Goal: Check status: Check status

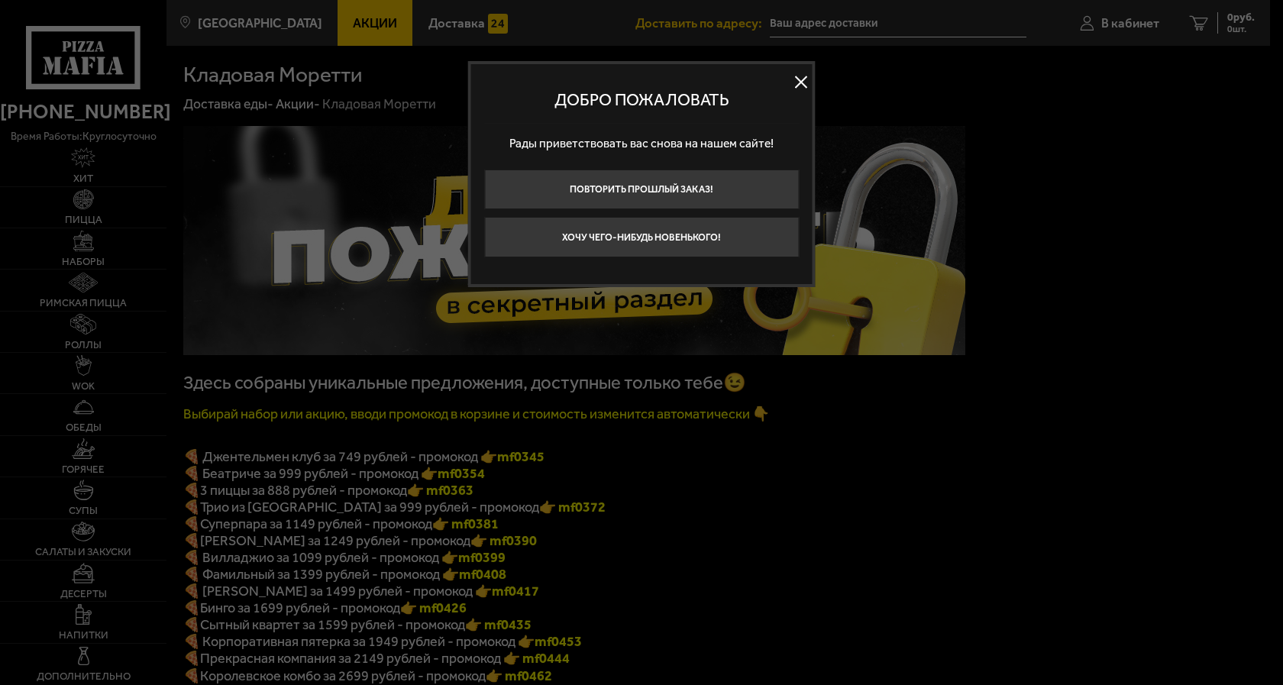
click at [803, 85] on button at bounding box center [801, 81] width 23 height 23
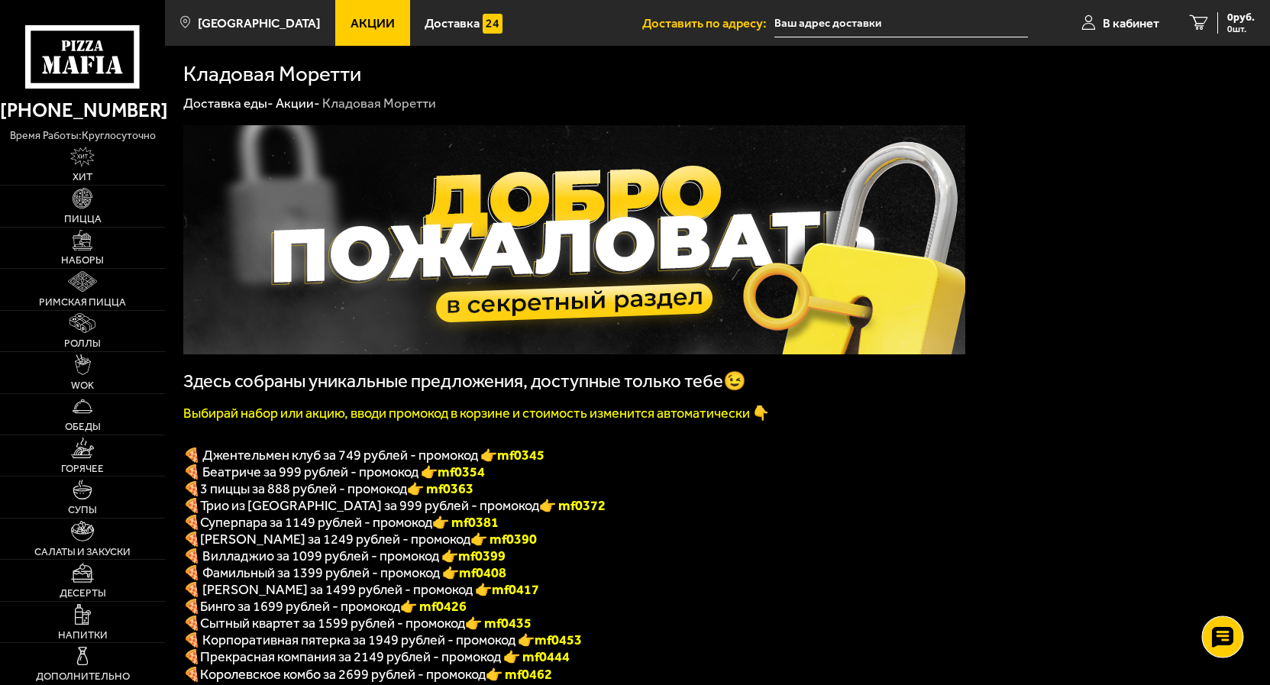
click at [1221, 639] on use at bounding box center [1222, 636] width 22 height 21
click at [1219, 586] on icon at bounding box center [1222, 590] width 22 height 21
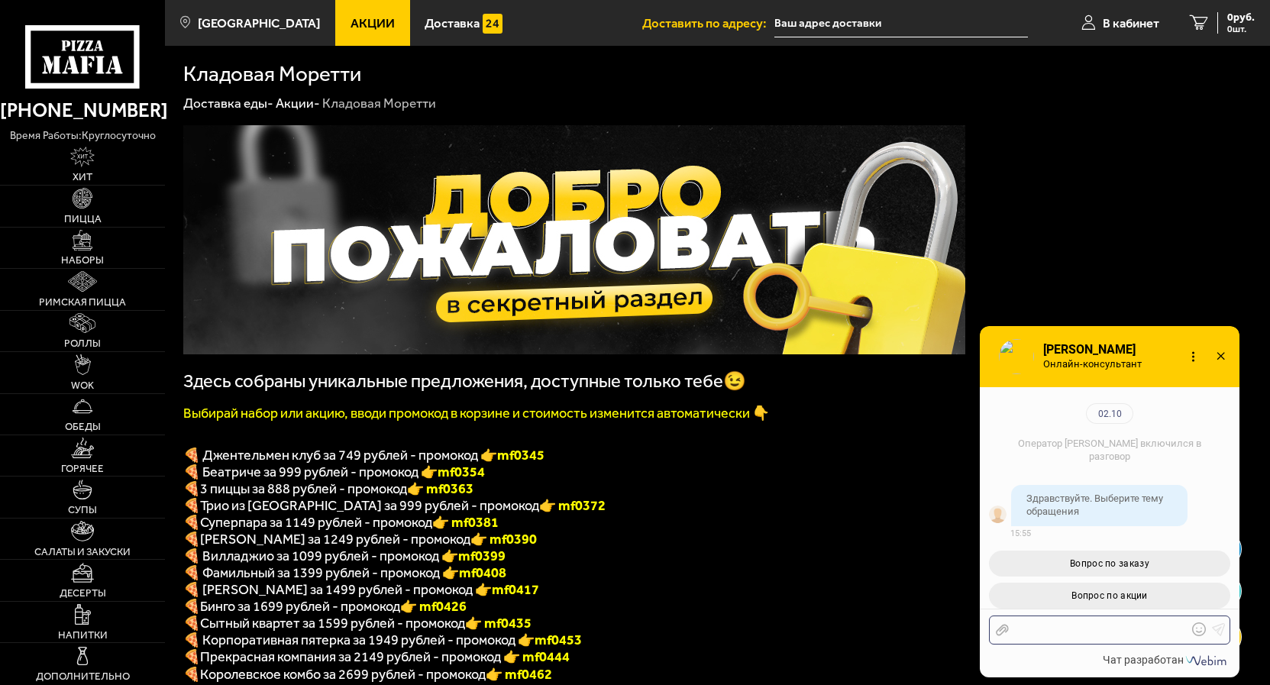
scroll to position [167, 0]
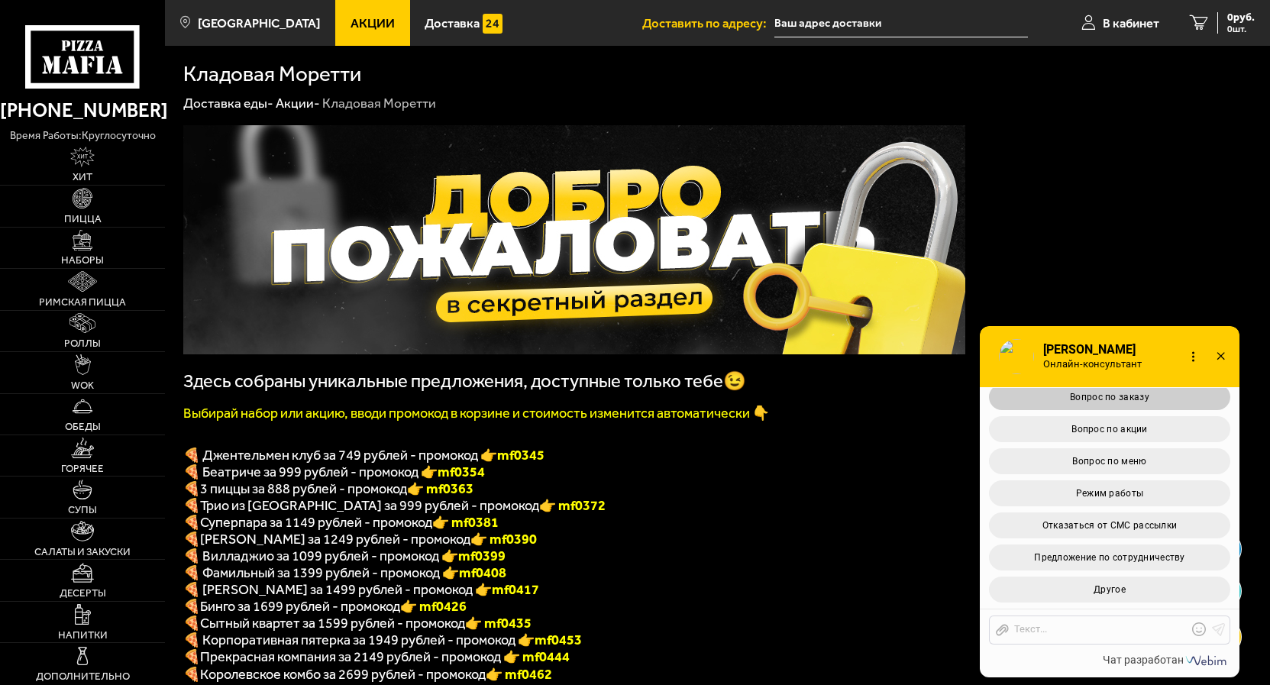
click at [1125, 402] on span "Вопрос по заказу" at bounding box center [1109, 397] width 79 height 11
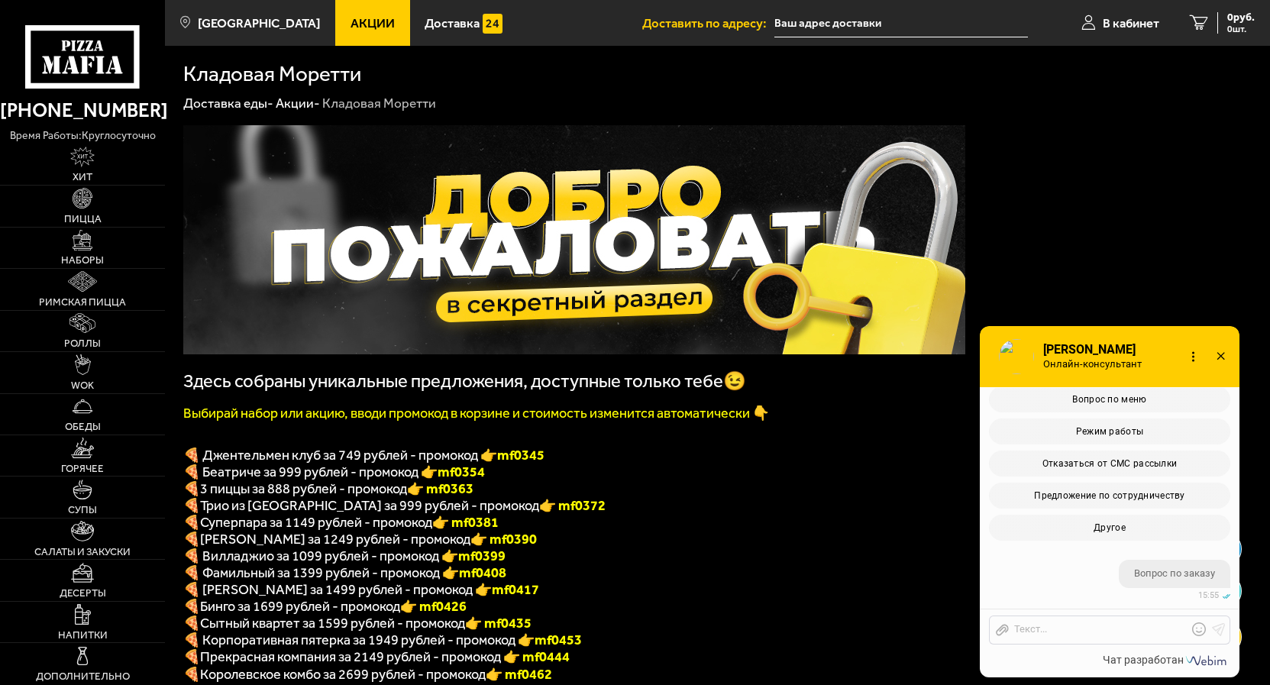
scroll to position [515, 0]
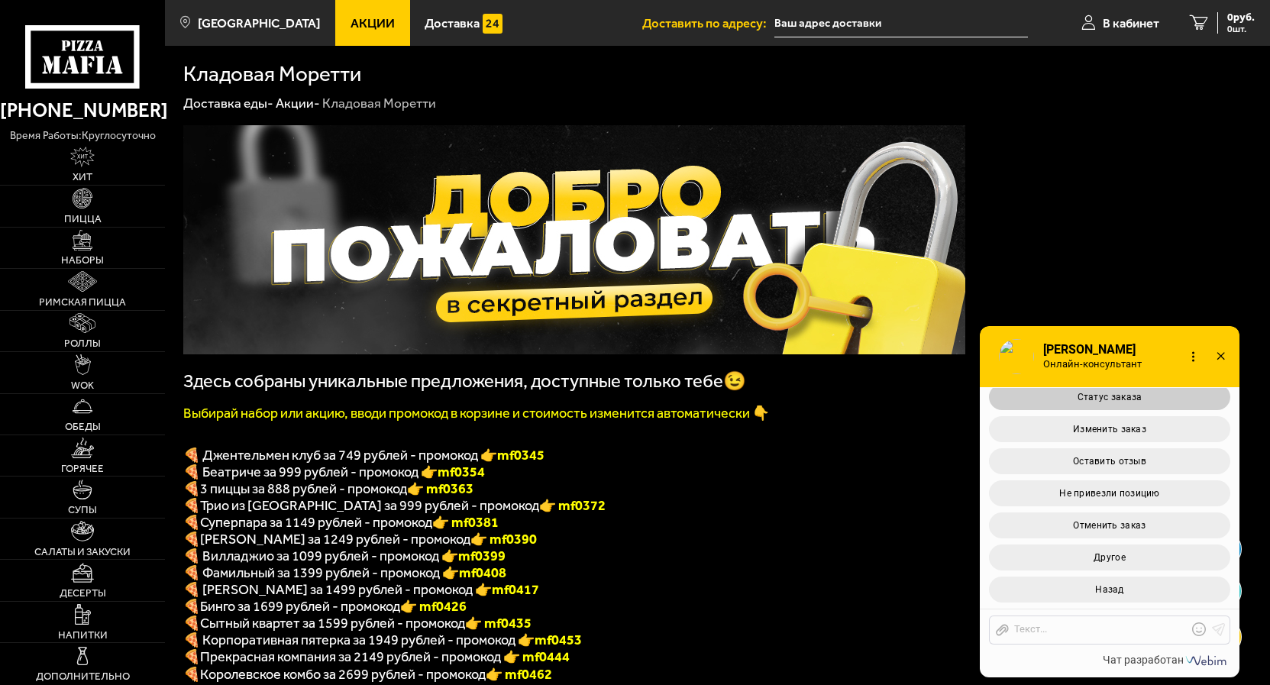
click at [1122, 389] on button "Статус заказа" at bounding box center [1109, 397] width 241 height 26
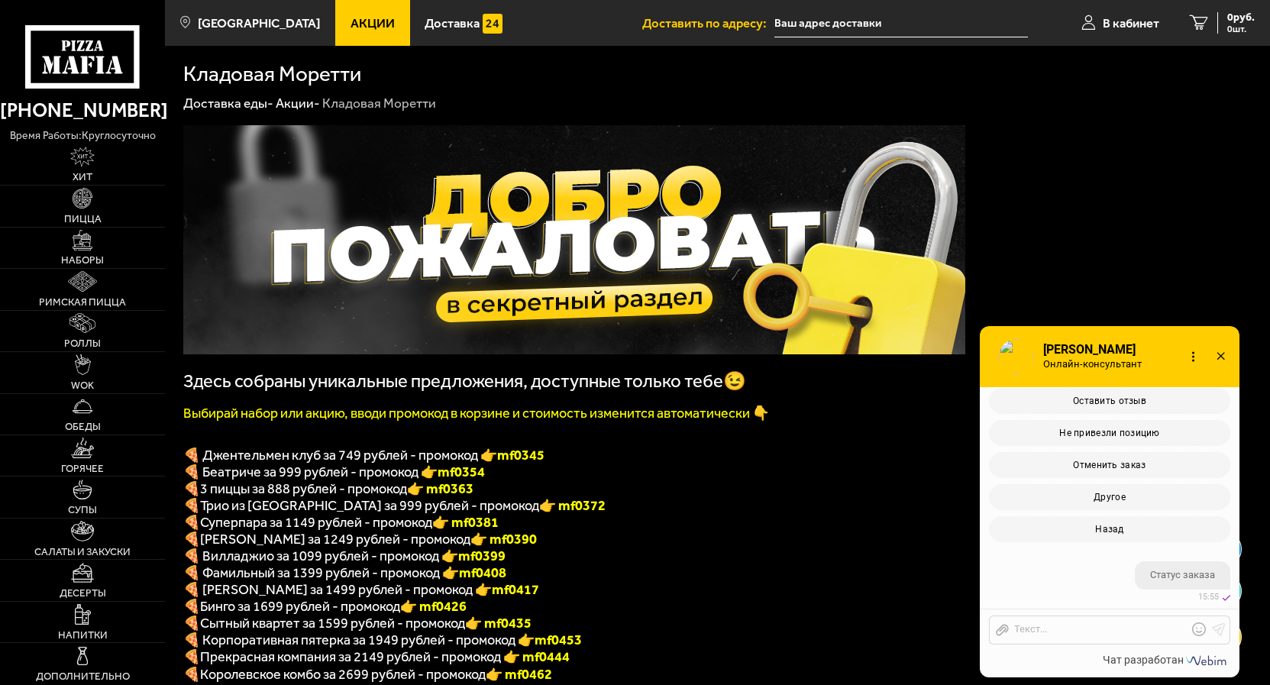
scroll to position [709, 0]
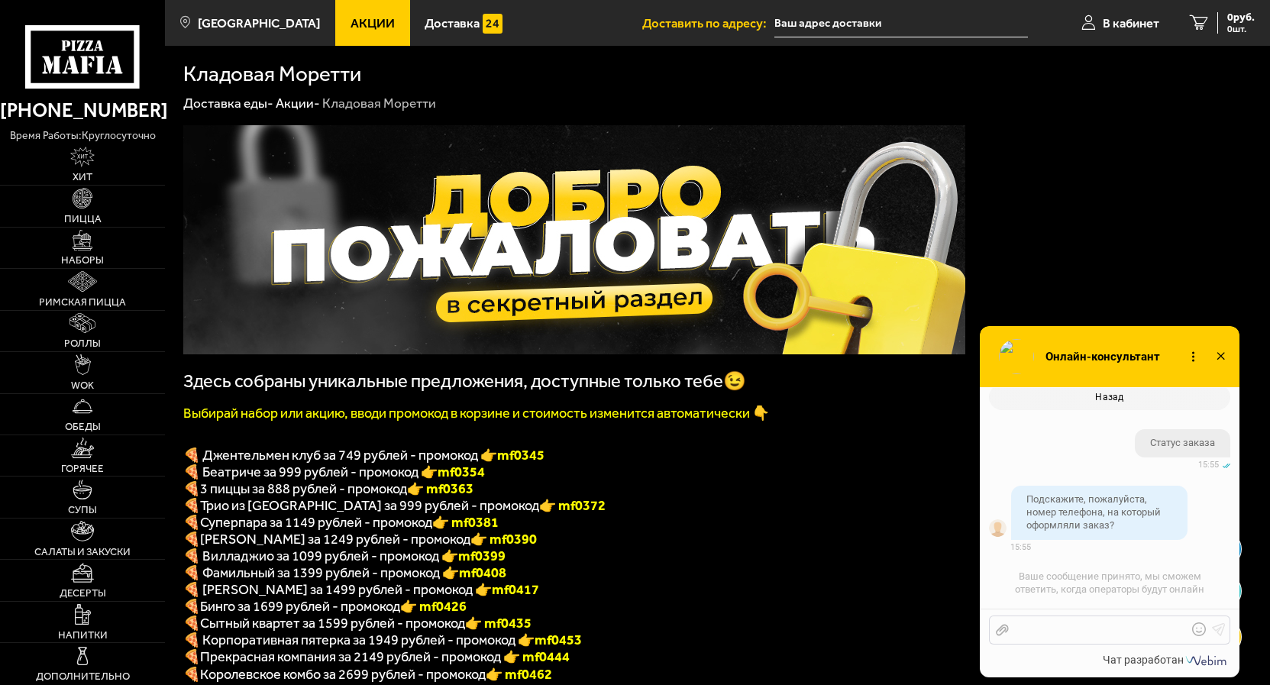
click at [1051, 633] on div at bounding box center [1098, 630] width 179 height 14
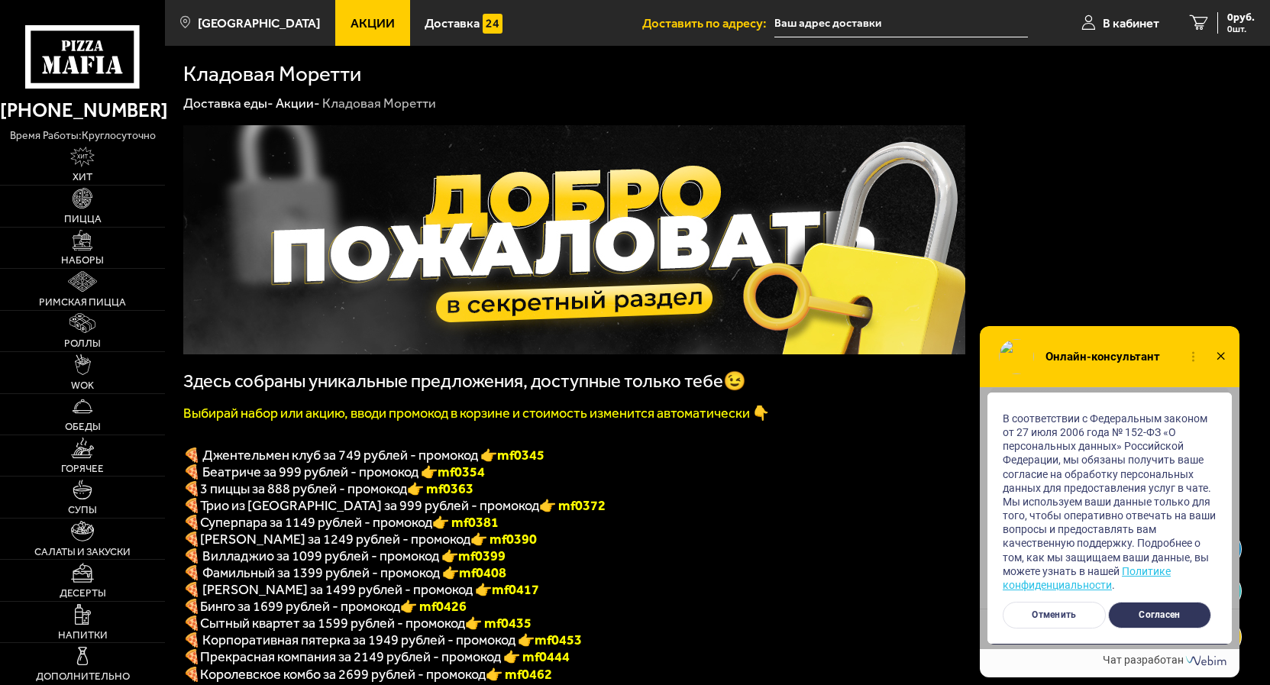
click at [1173, 617] on button "Согласен" at bounding box center [1159, 615] width 103 height 27
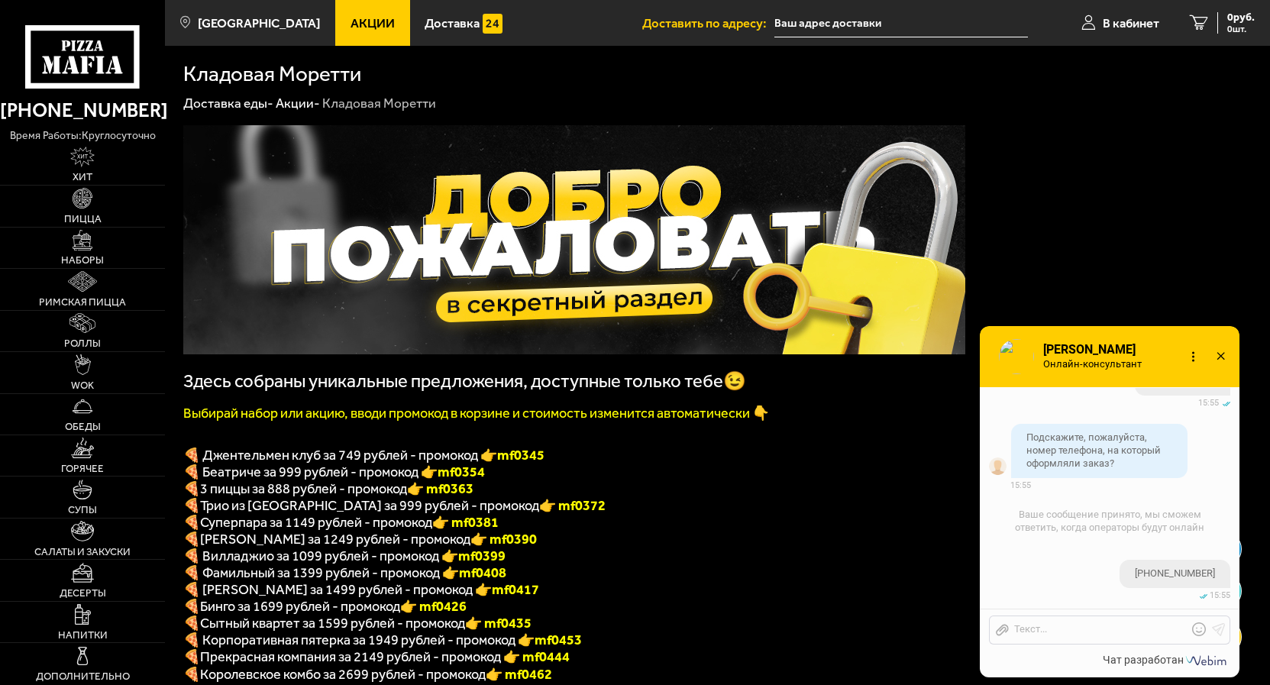
scroll to position [889, 0]
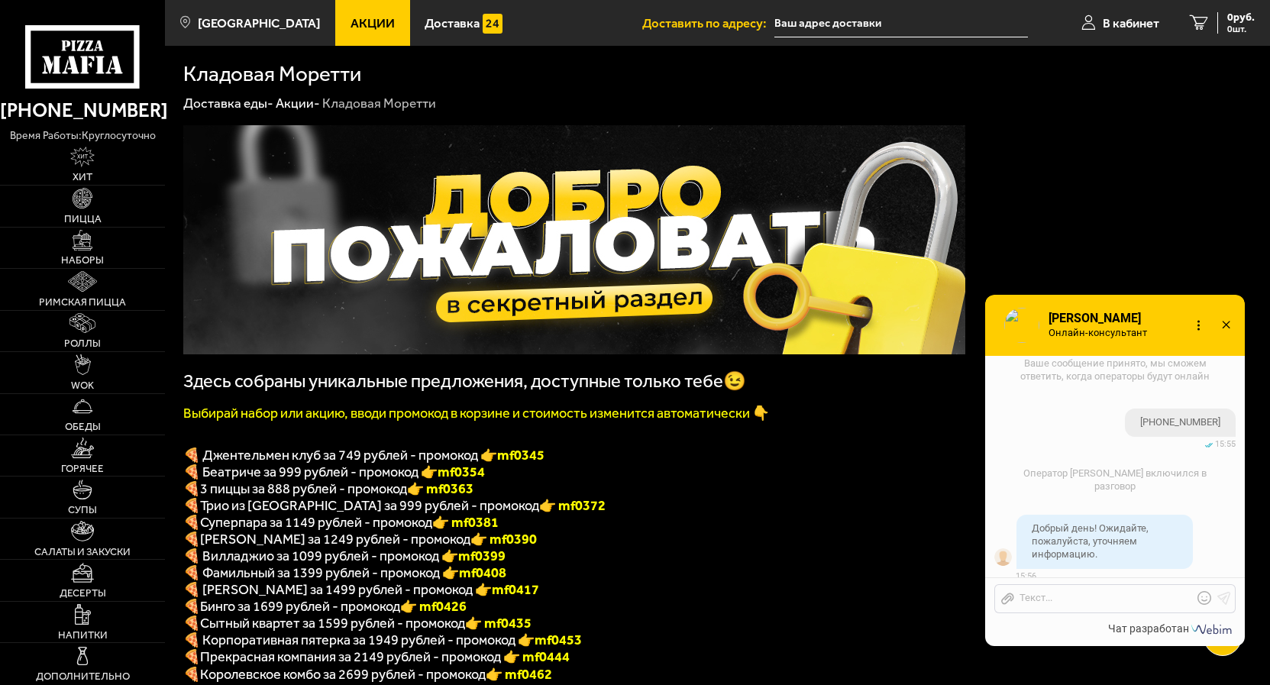
drag, startPoint x: 1061, startPoint y: 352, endPoint x: 1066, endPoint y: 321, distance: 31.8
click at [1066, 321] on span "[PERSON_NAME]" at bounding box center [1101, 319] width 109 height 14
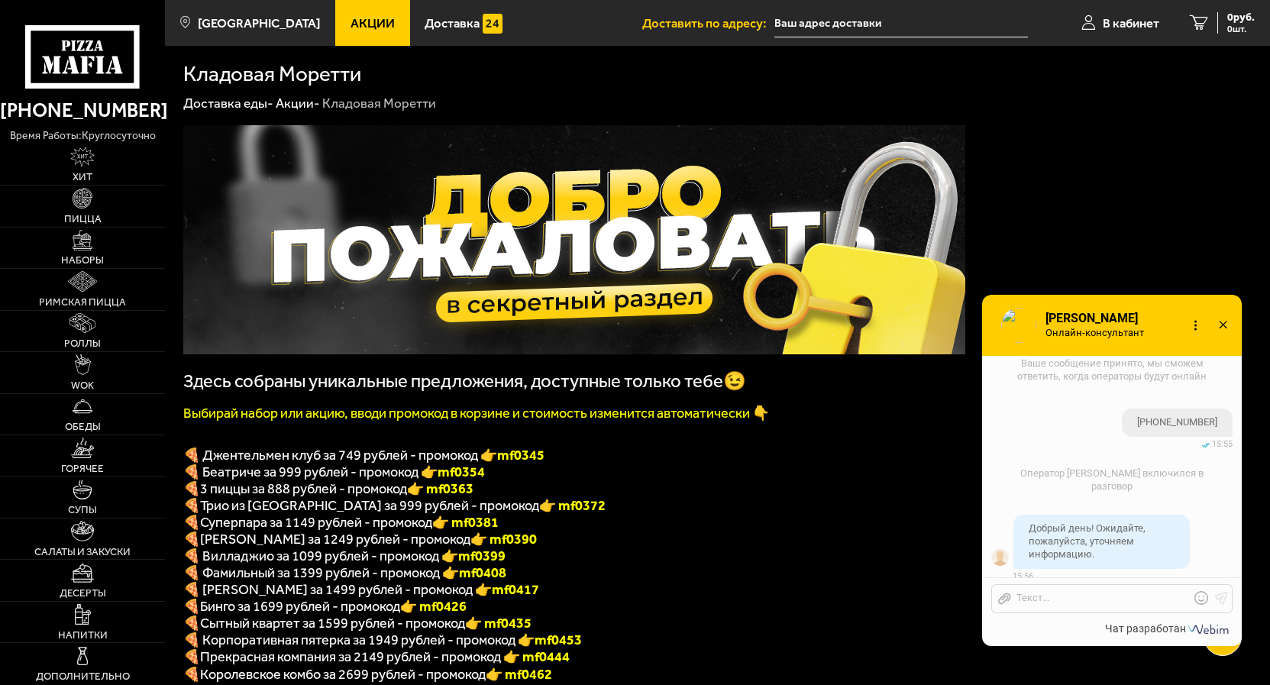
scroll to position [938, 0]
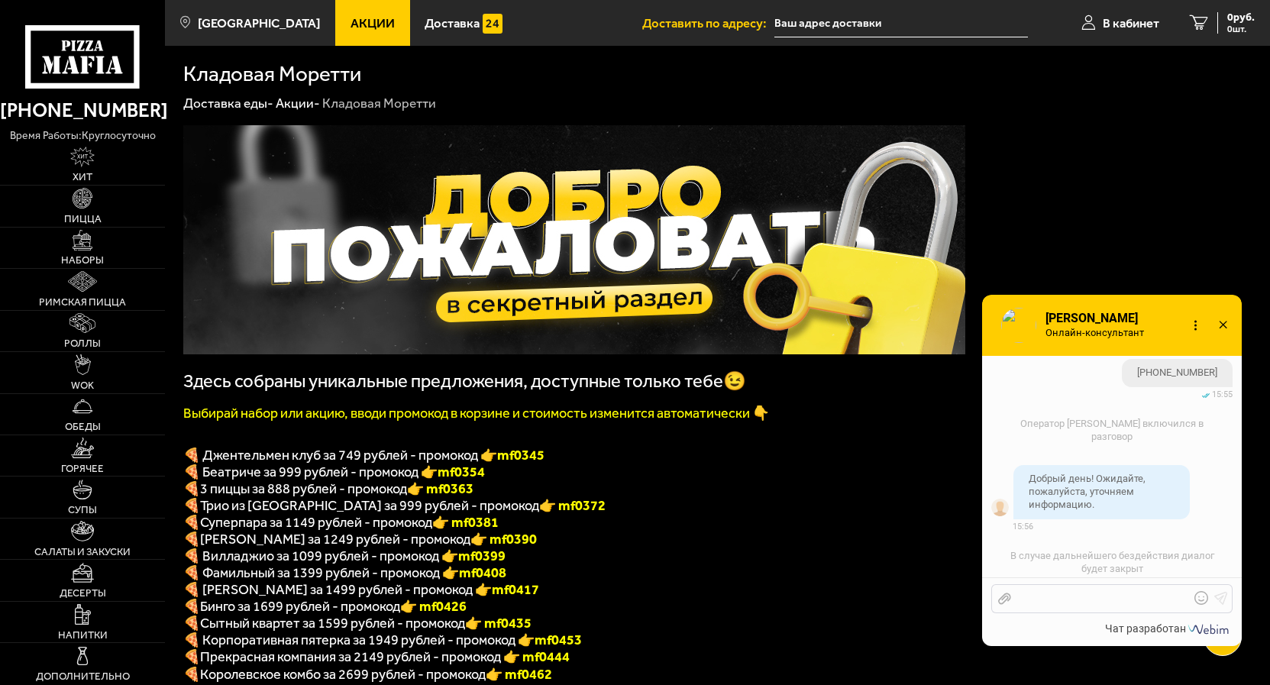
click at [1039, 599] on div at bounding box center [1100, 599] width 179 height 14
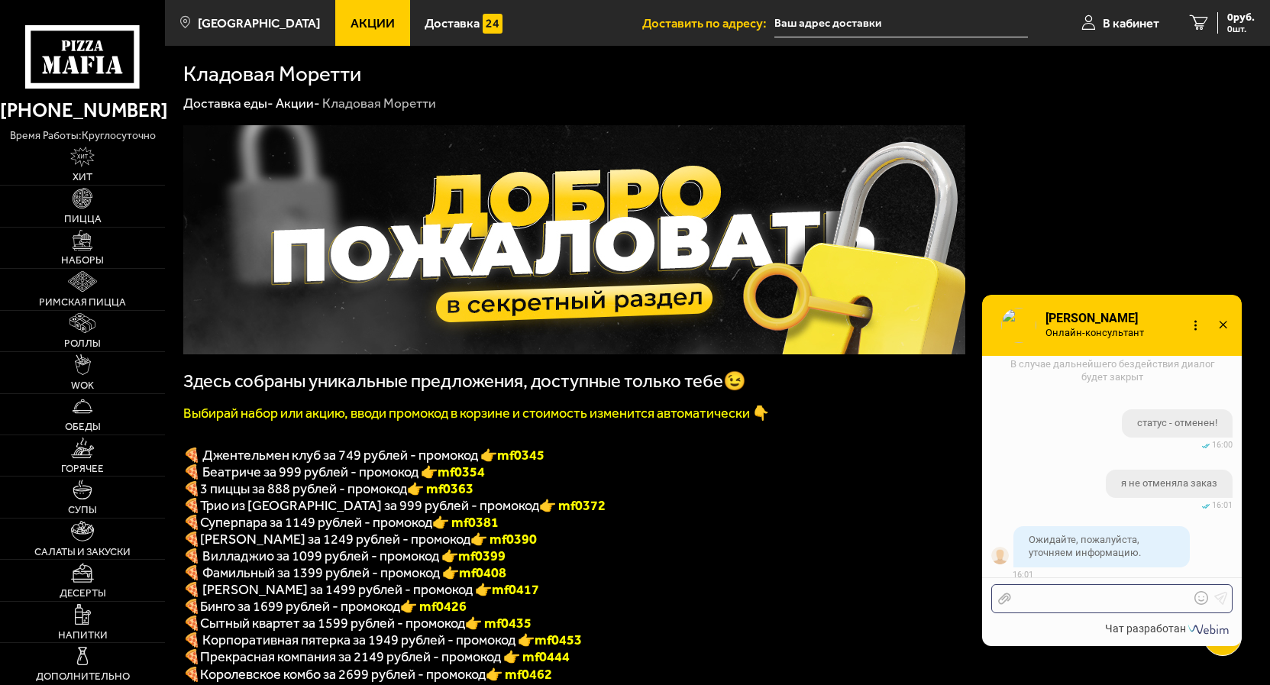
scroll to position [1265, 0]
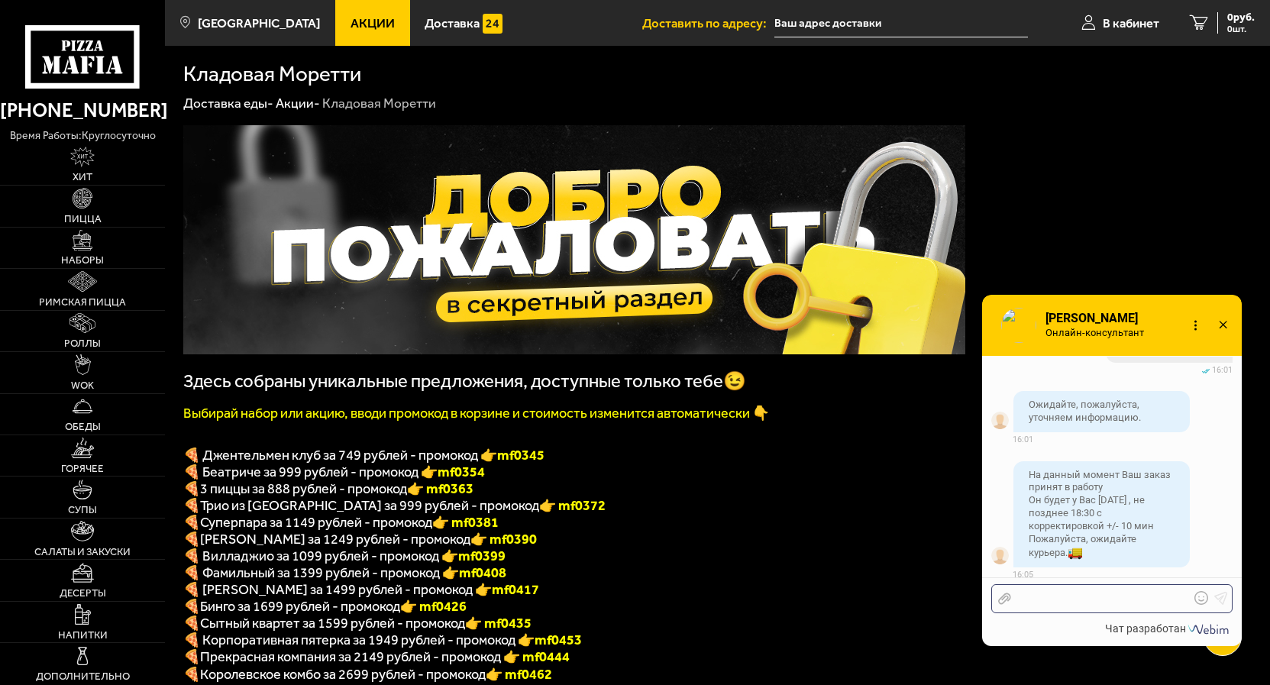
click at [1038, 594] on div at bounding box center [1100, 599] width 179 height 14
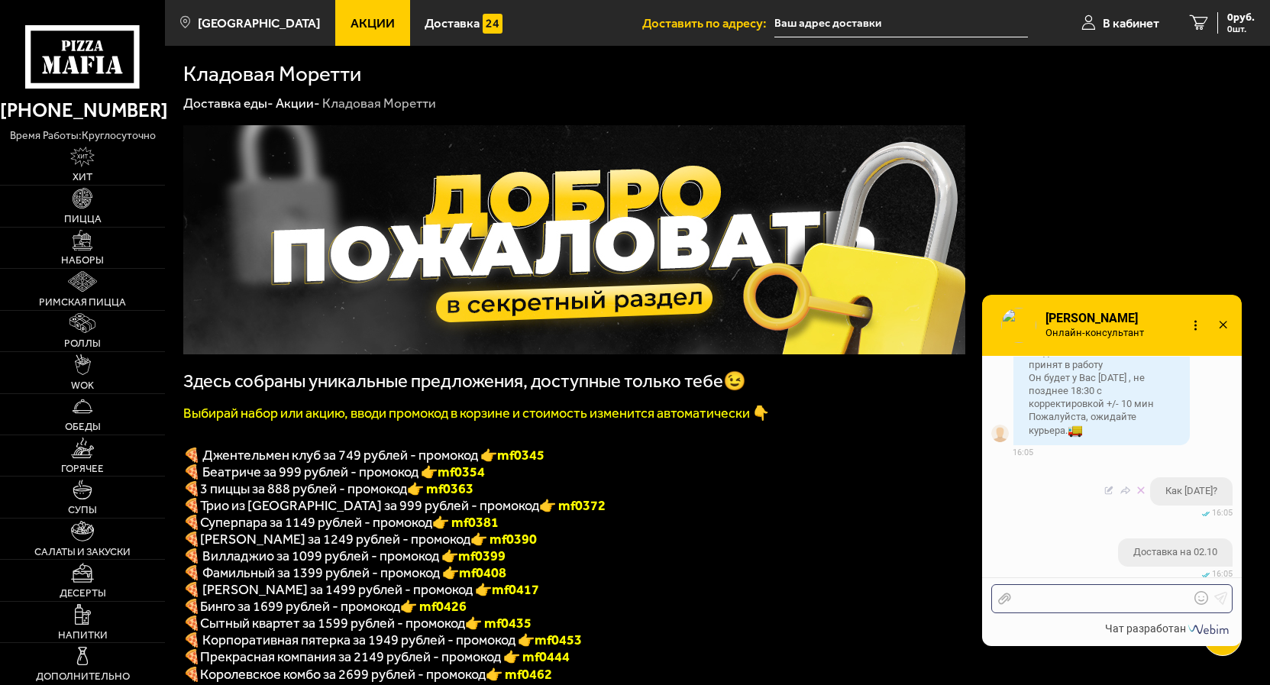
scroll to position [1483, 0]
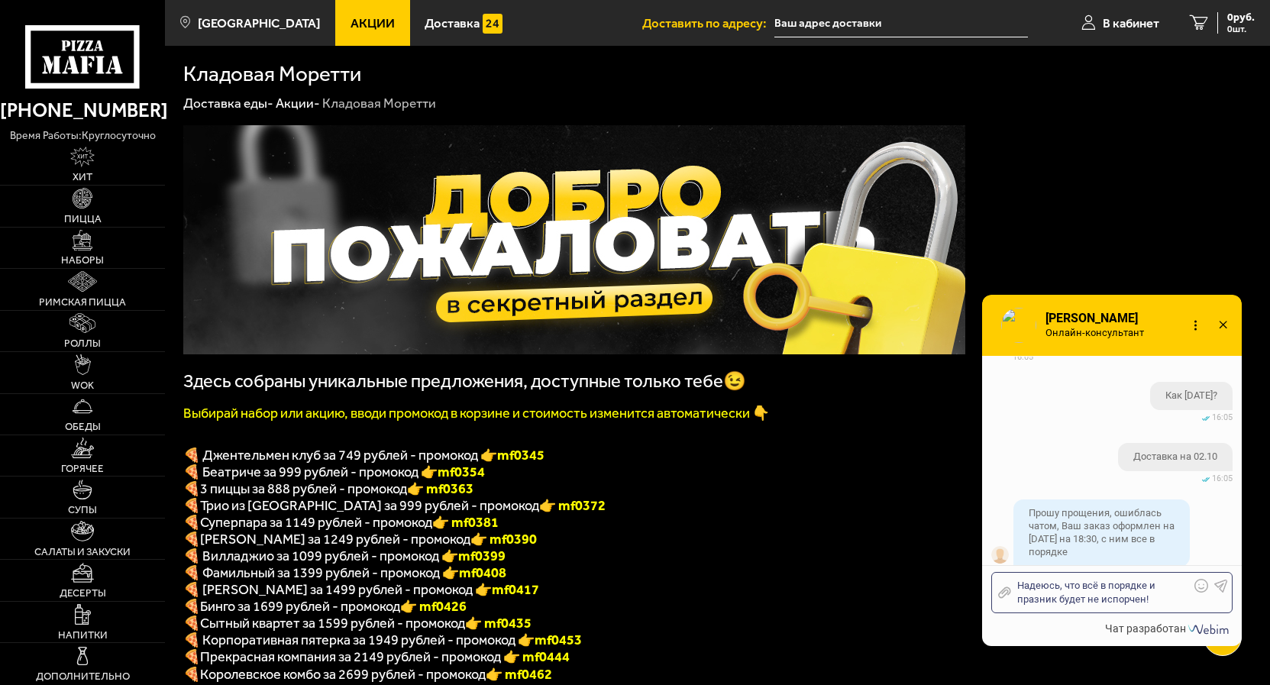
click at [1040, 601] on div "Надеюсь, что всё в порядке и празник будет не испорчен!" at bounding box center [1100, 592] width 179 height 27
click at [1159, 602] on div "Надеюсь, что всё в порядке и праздник будет не испорчен!" at bounding box center [1100, 592] width 179 height 27
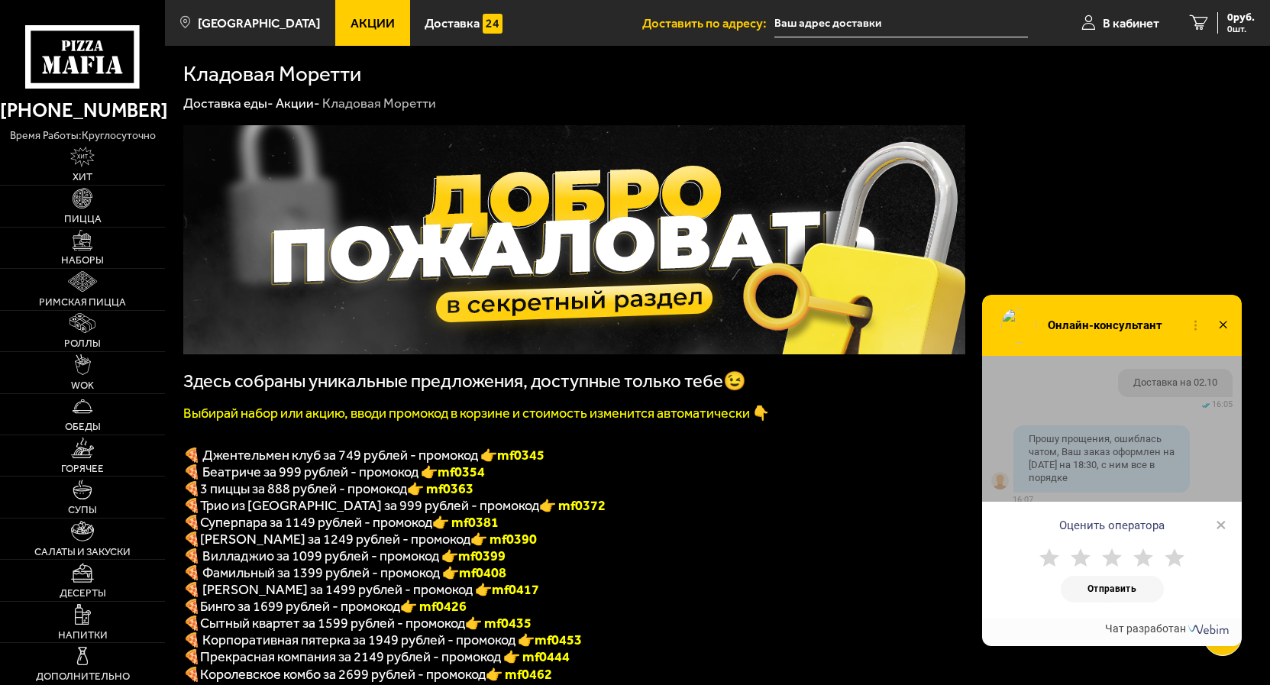
scroll to position [1678, 0]
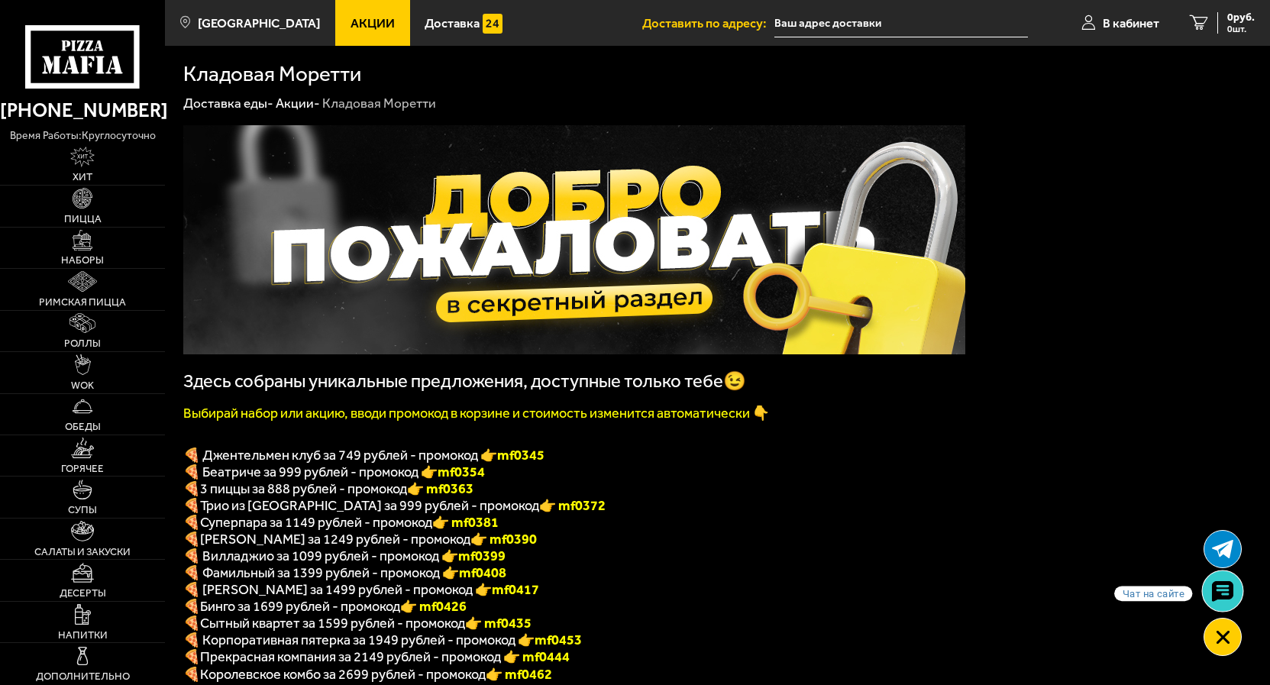
click at [1222, 589] on use at bounding box center [1222, 590] width 22 height 21
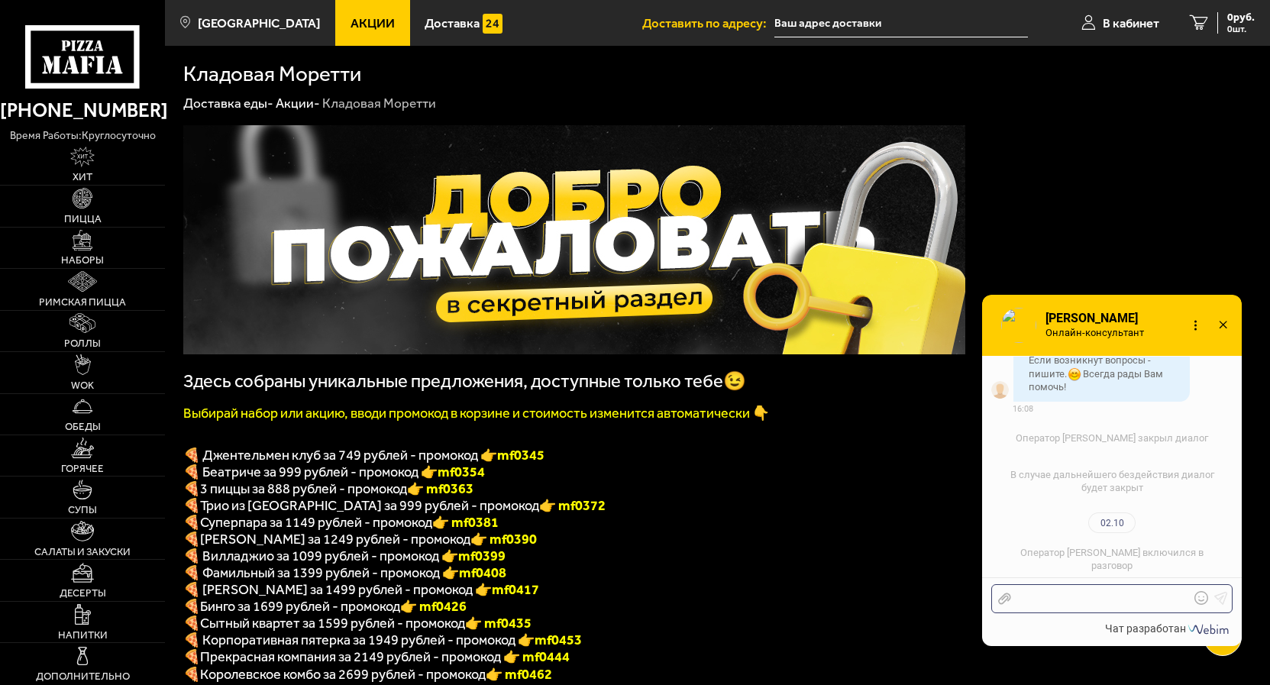
scroll to position [2104, 0]
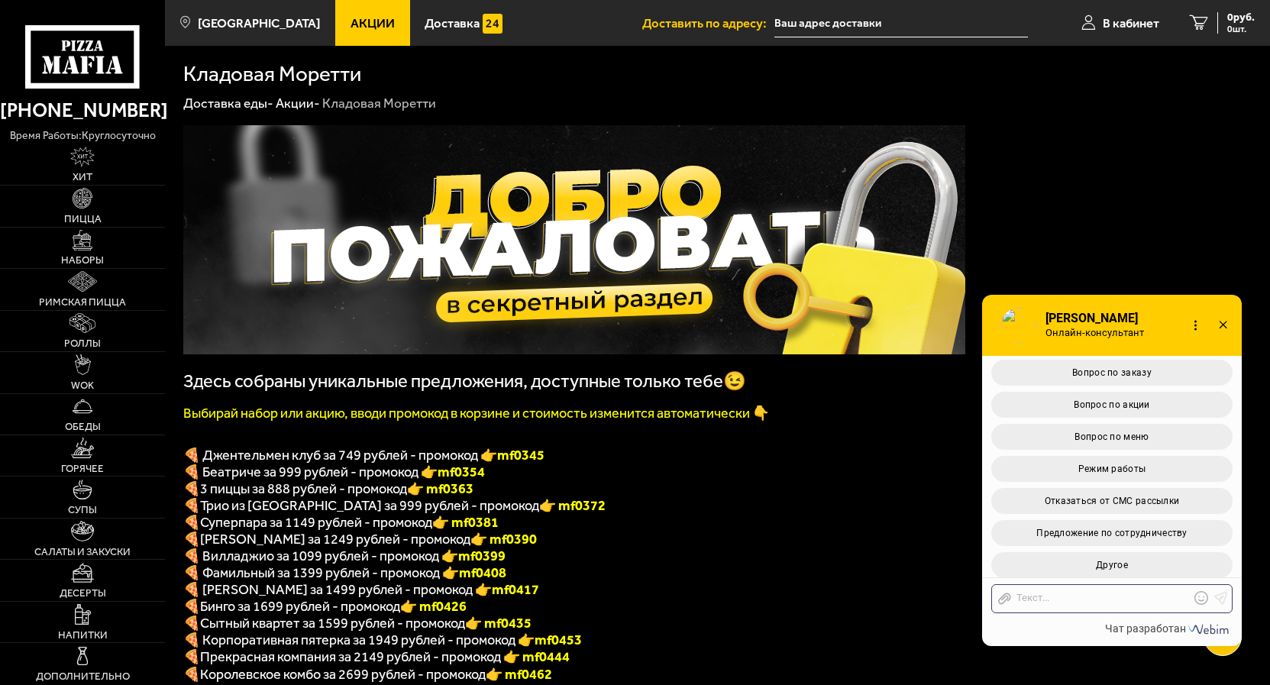
click at [1222, 325] on use at bounding box center [1223, 325] width 8 height 8
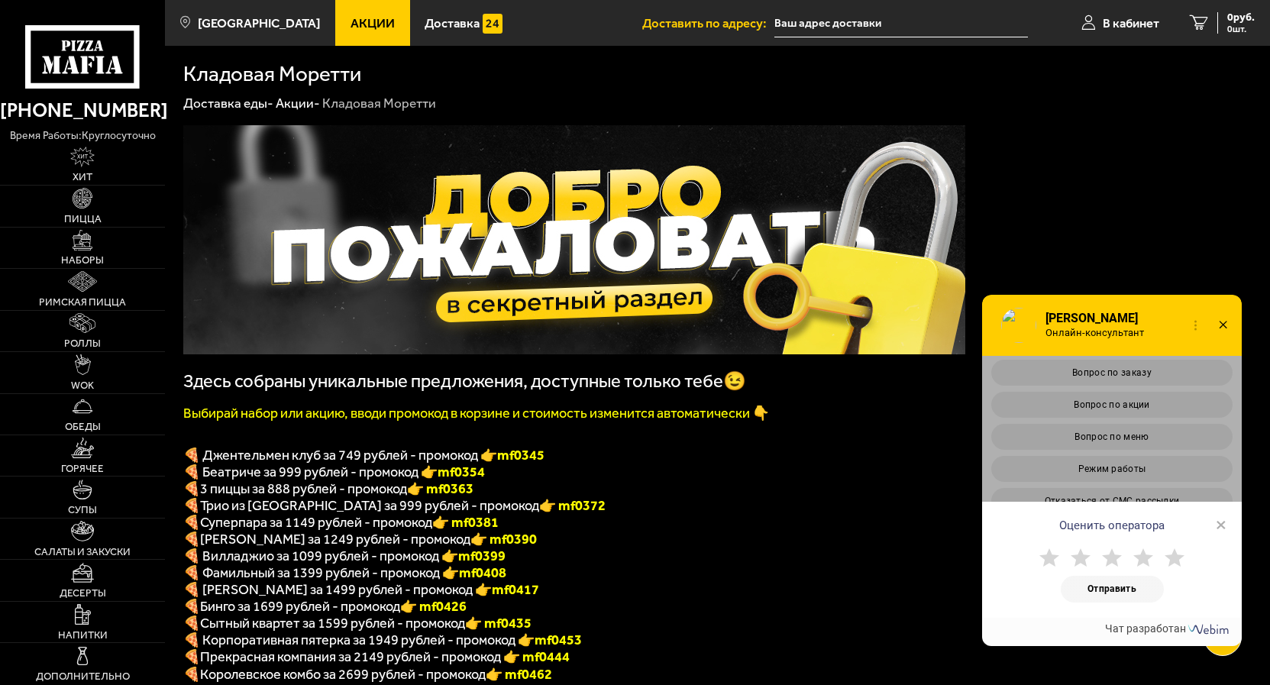
click at [1220, 527] on span "×" at bounding box center [1221, 524] width 11 height 23
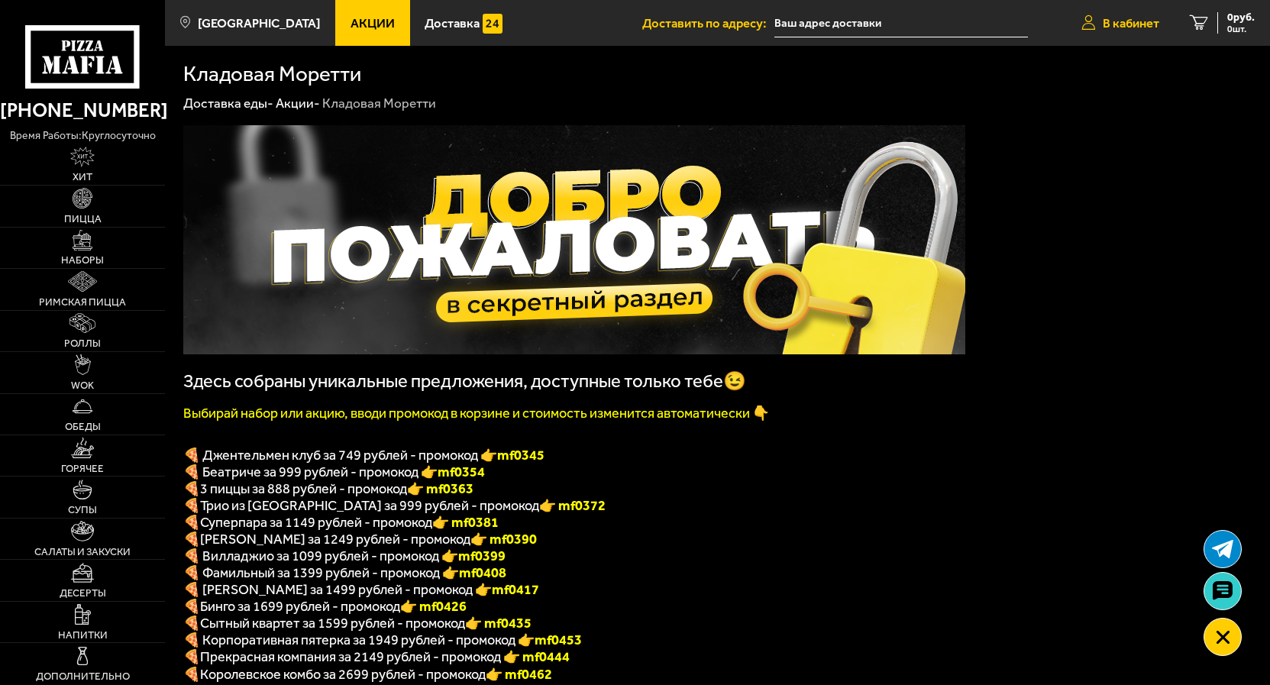
click at [1122, 24] on span "В кабинет" at bounding box center [1131, 23] width 57 height 13
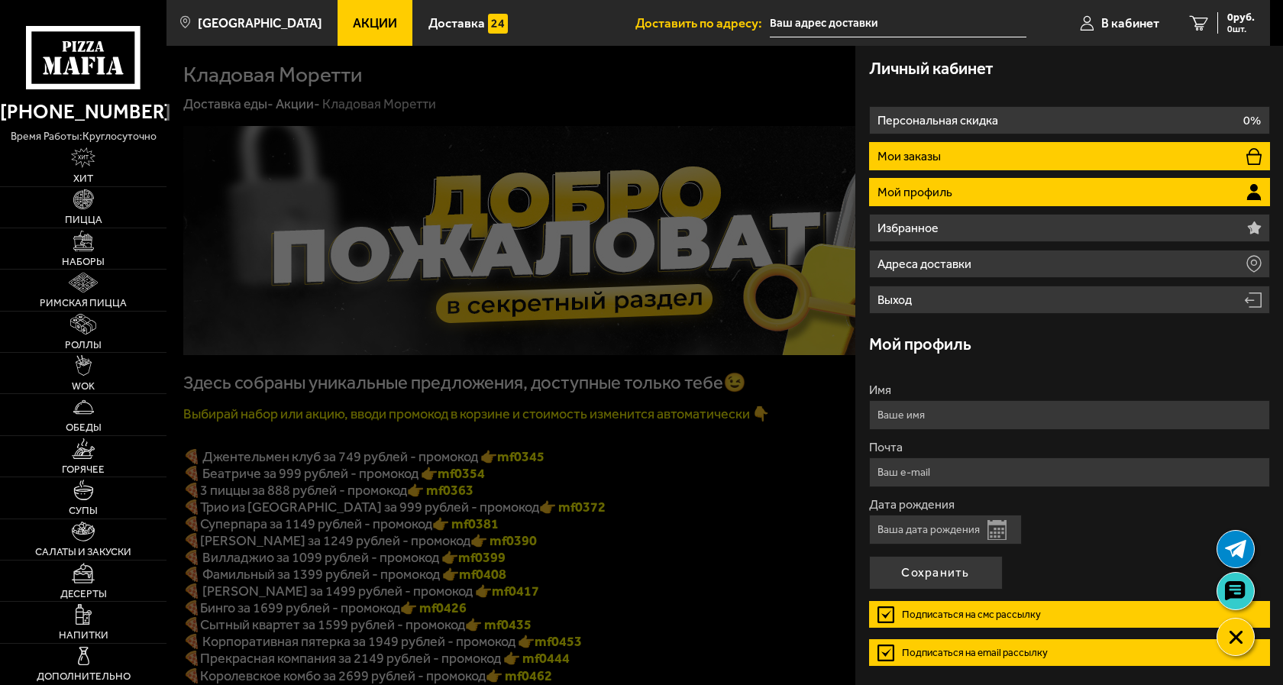
click at [972, 150] on li "Мои заказы" at bounding box center [1069, 156] width 401 height 28
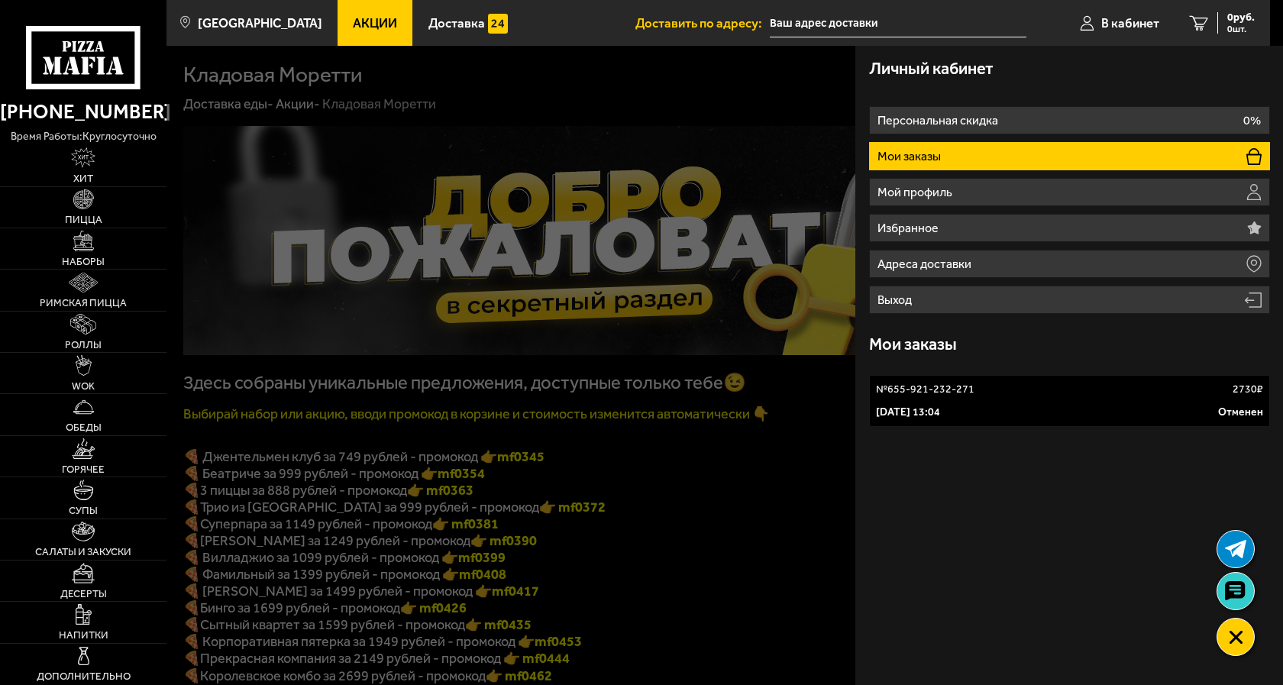
click at [1232, 412] on p "Отменен" at bounding box center [1240, 412] width 45 height 15
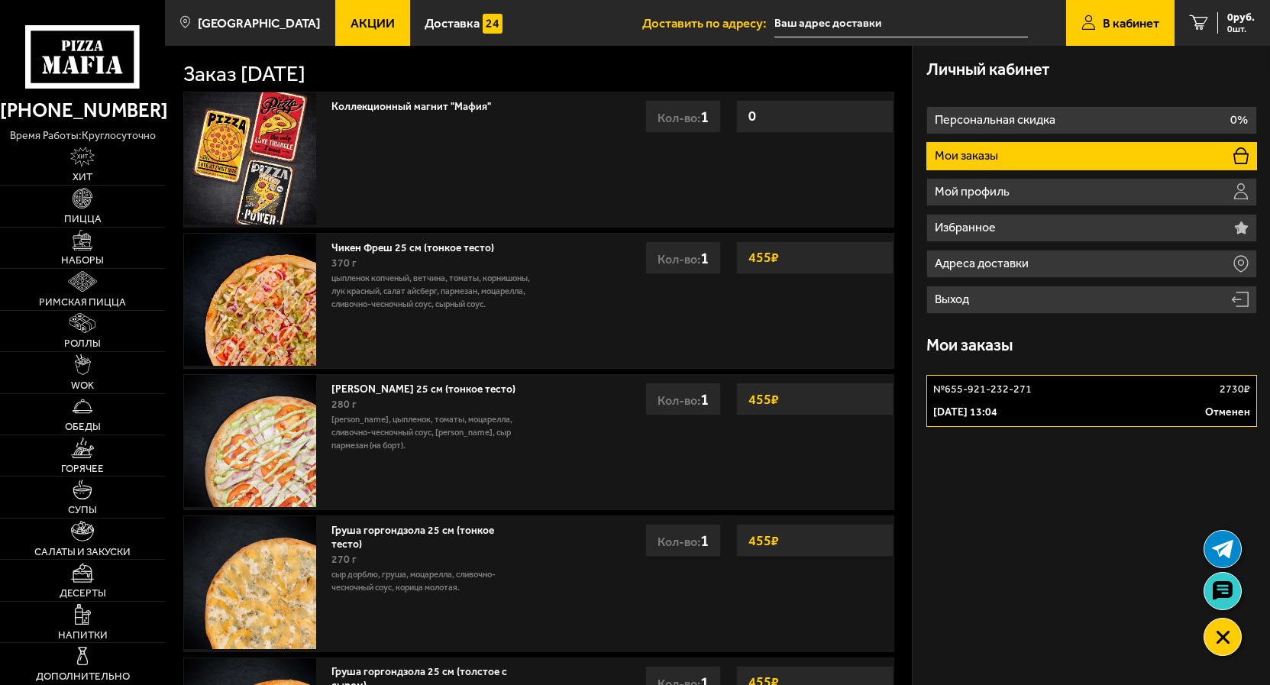
click at [1232, 412] on p "Отменен" at bounding box center [1227, 412] width 45 height 15
